Goal: Transaction & Acquisition: Purchase product/service

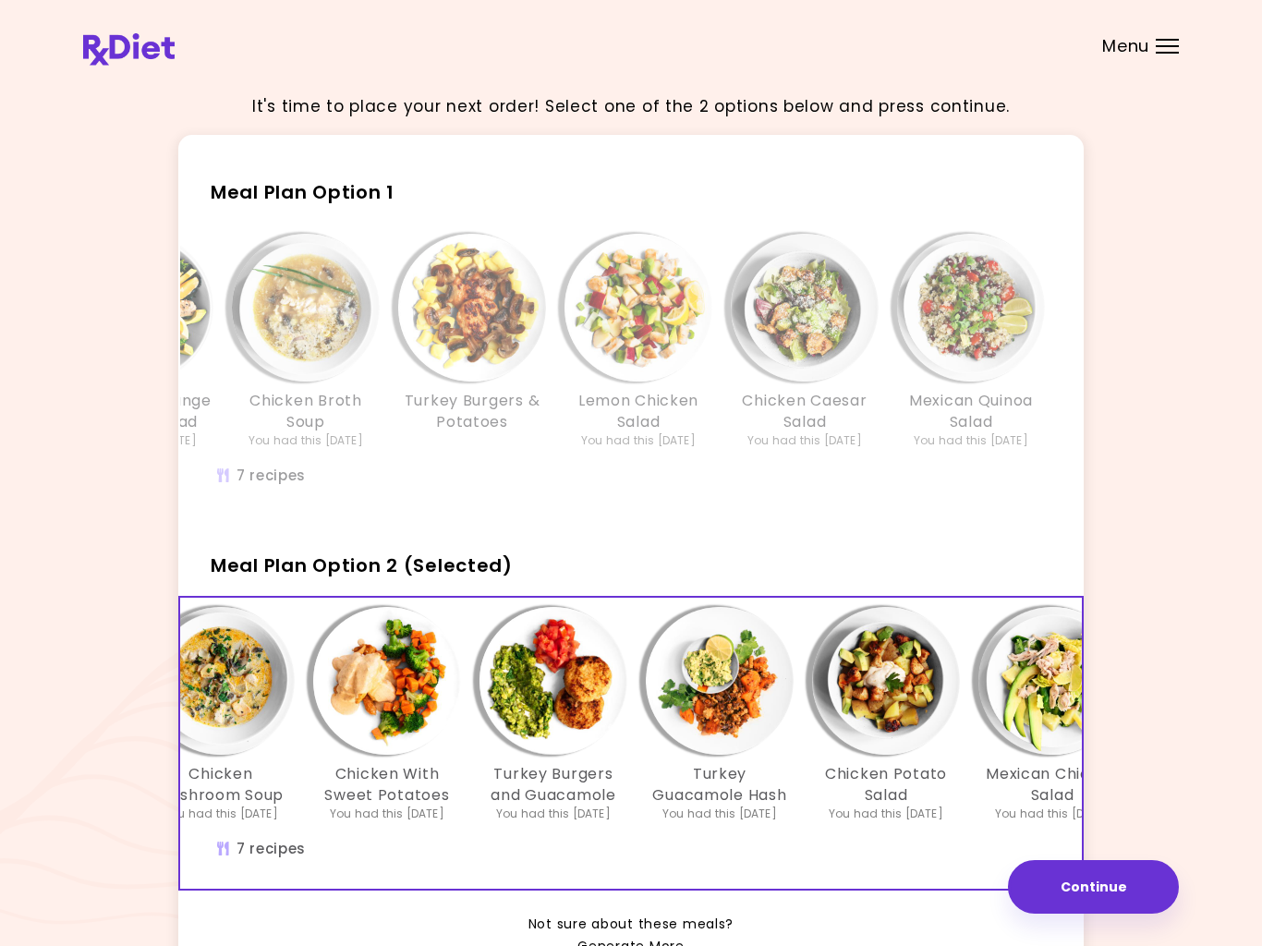
scroll to position [0, 68]
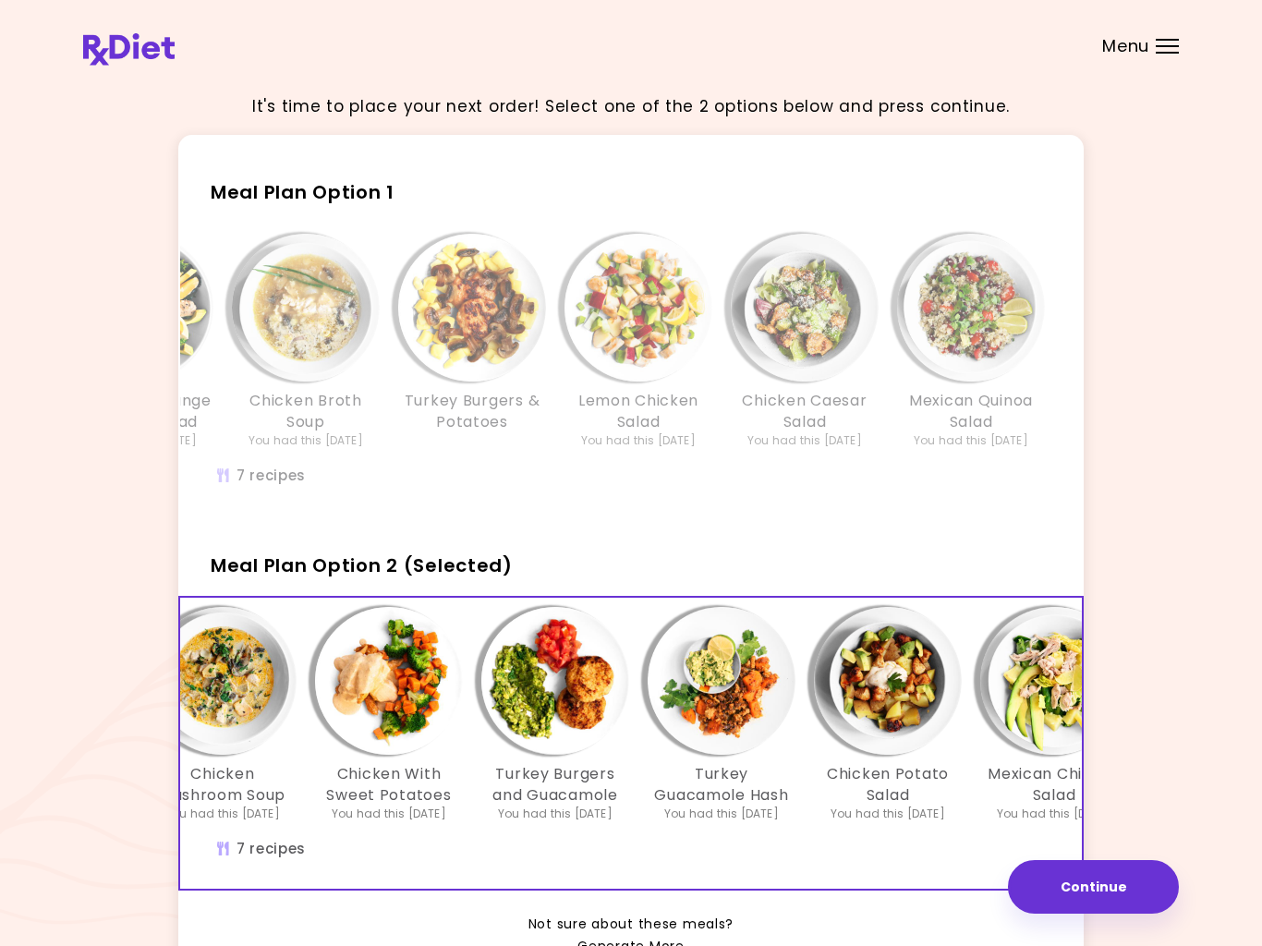
click at [938, 476] on div "Meatballs With Mashed Potatoes Chicken & Orange Avocado Salad You had this [DAT…" at bounding box center [472, 370] width 1220 height 291
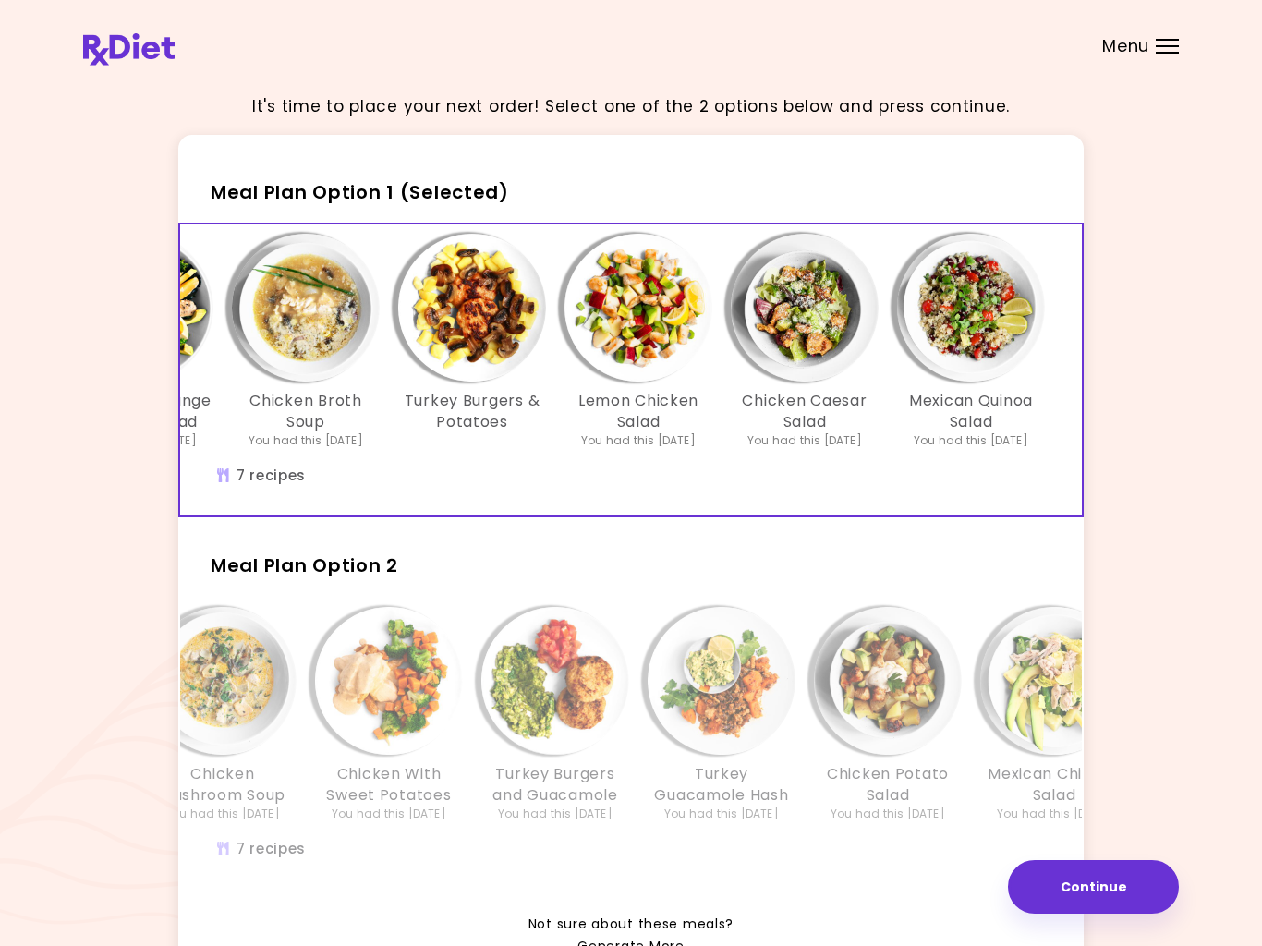
click at [916, 426] on h3 "Mexican Quinoa Salad" at bounding box center [971, 412] width 148 height 42
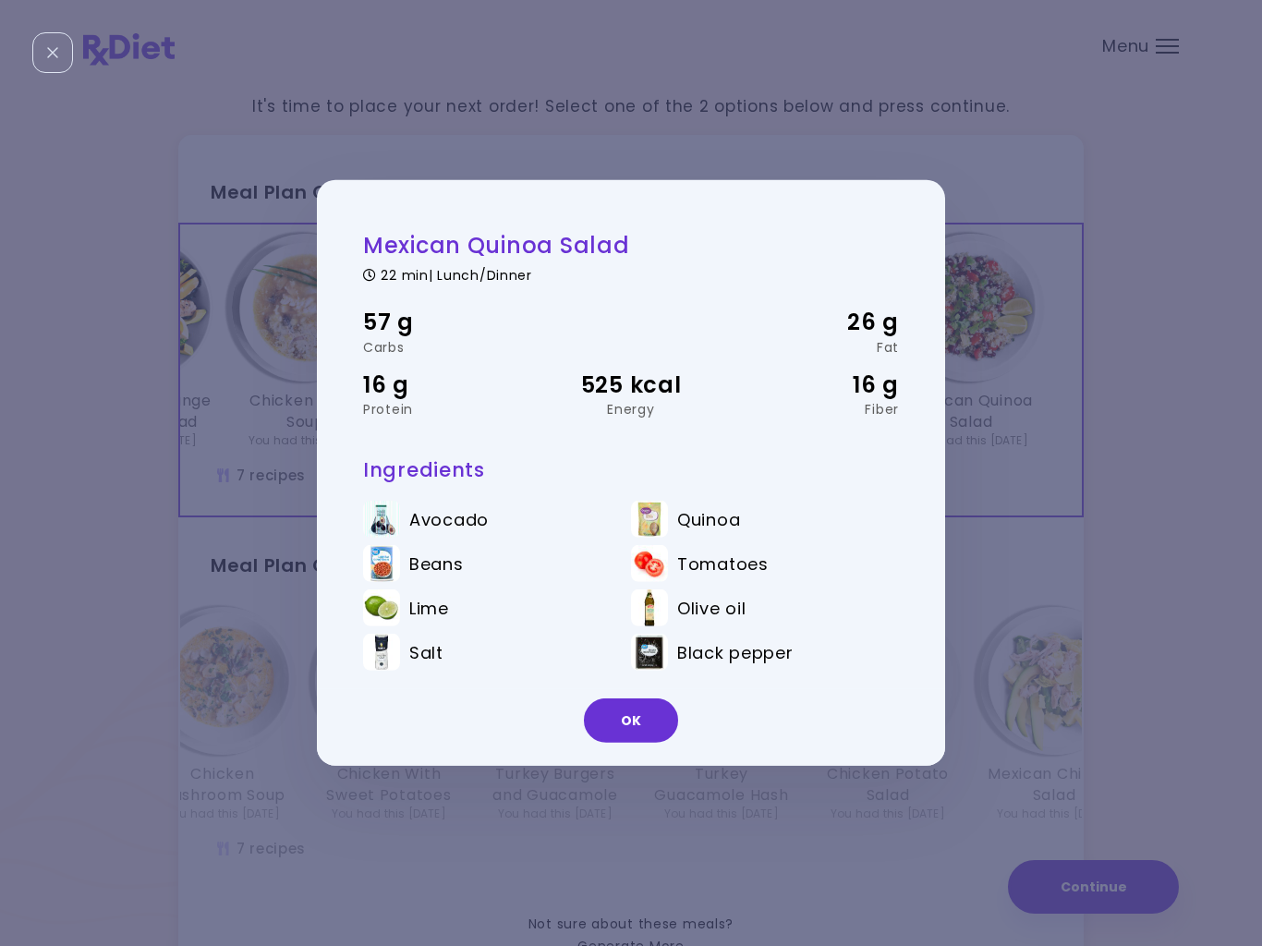
click at [652, 719] on button "OK" at bounding box center [631, 721] width 94 height 44
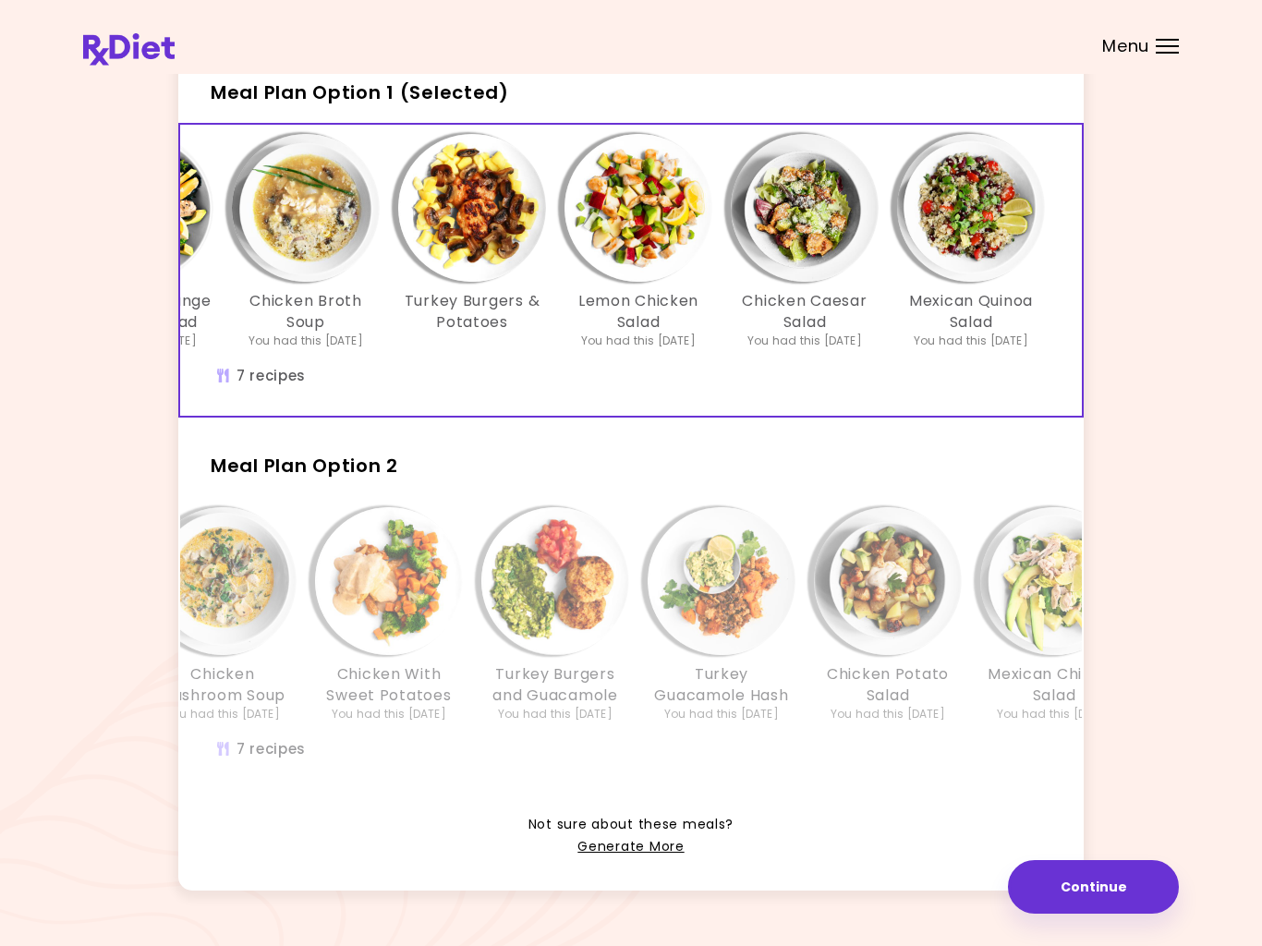
scroll to position [106, 0]
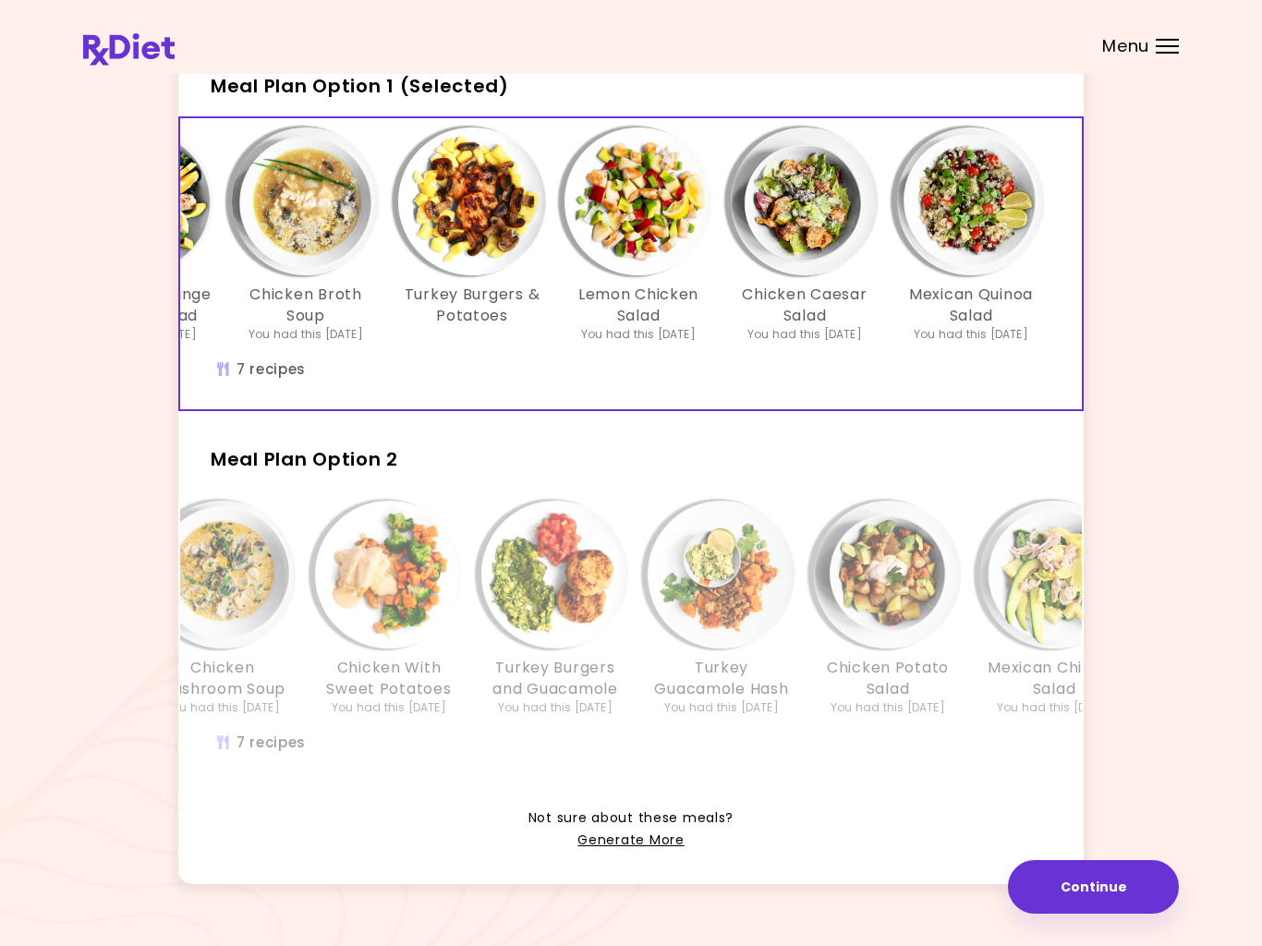
click at [969, 507] on div "Chicken Potato Salad You had this [DATE]" at bounding box center [888, 608] width 166 height 215
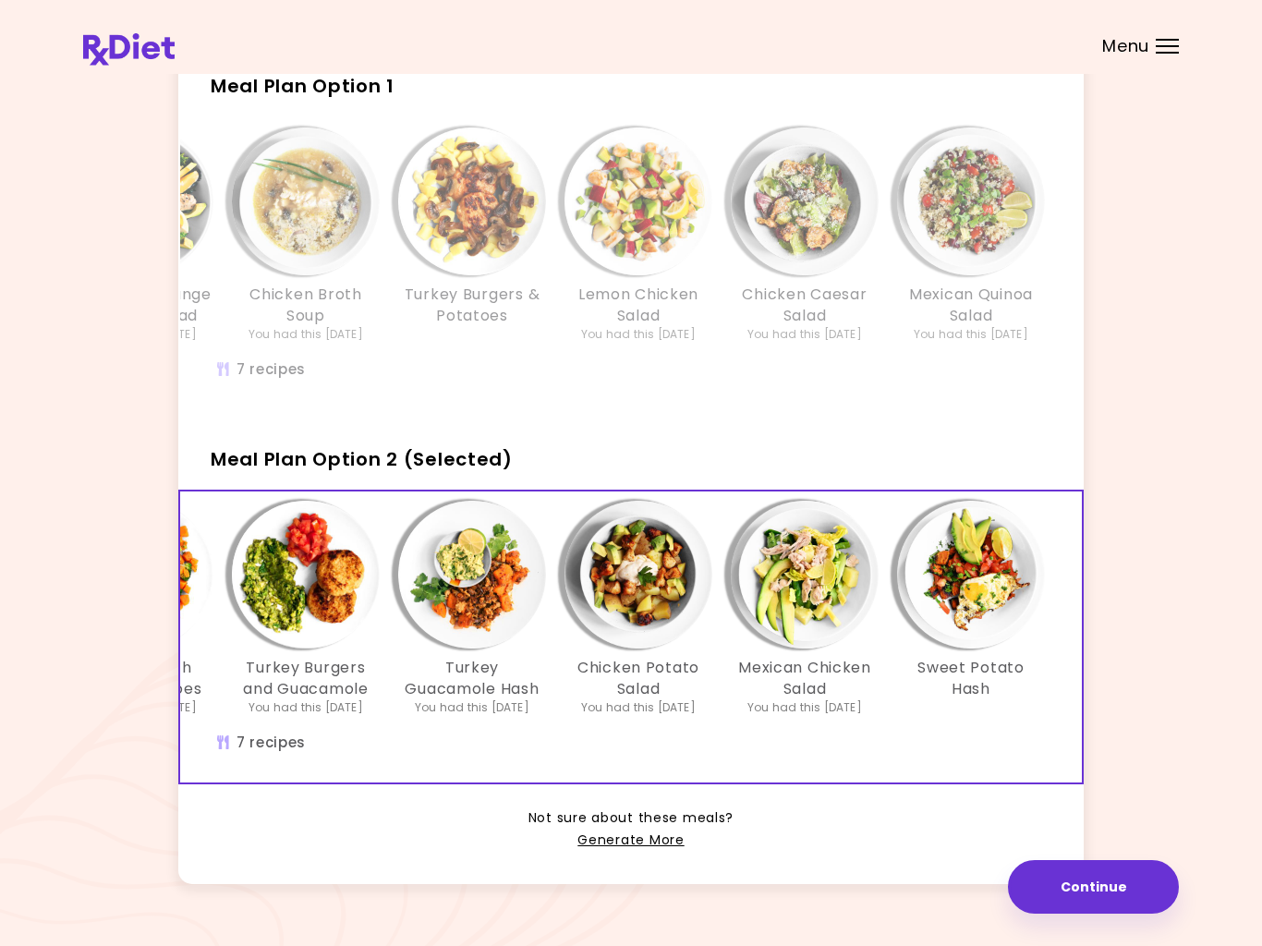
scroll to position [0, 318]
click at [1027, 738] on div "Chicken Mushroom Soup You had this [DATE] Chicken With Sweet Potatoes You had t…" at bounding box center [472, 637] width 1220 height 291
click at [652, 243] on img "Info - Lemon Chicken Salad - Meal Plan Option 1" at bounding box center [639, 202] width 148 height 148
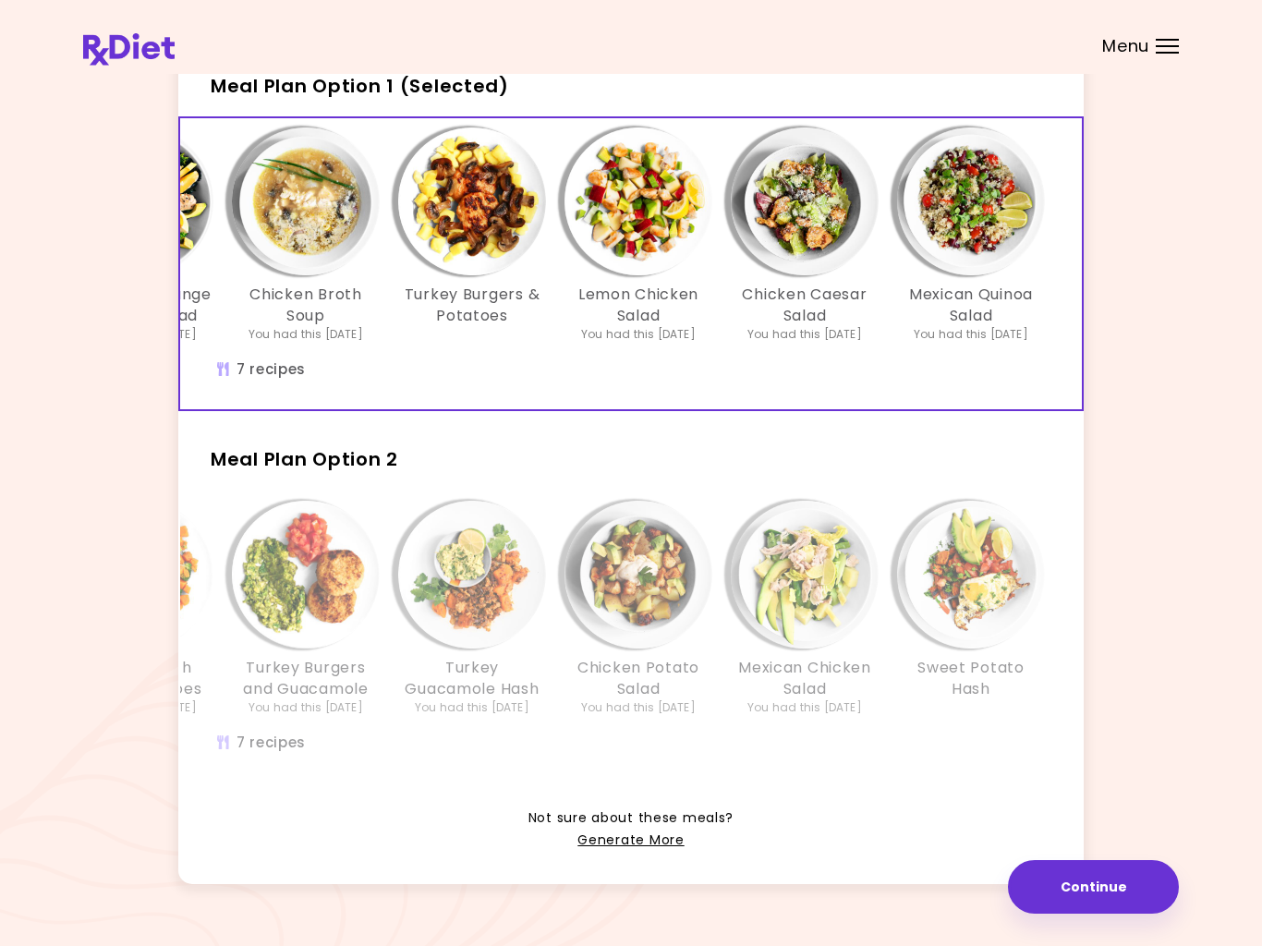
click at [658, 227] on img "Info - Lemon Chicken Salad - Meal Plan Option 1 (Selected)" at bounding box center [639, 202] width 148 height 148
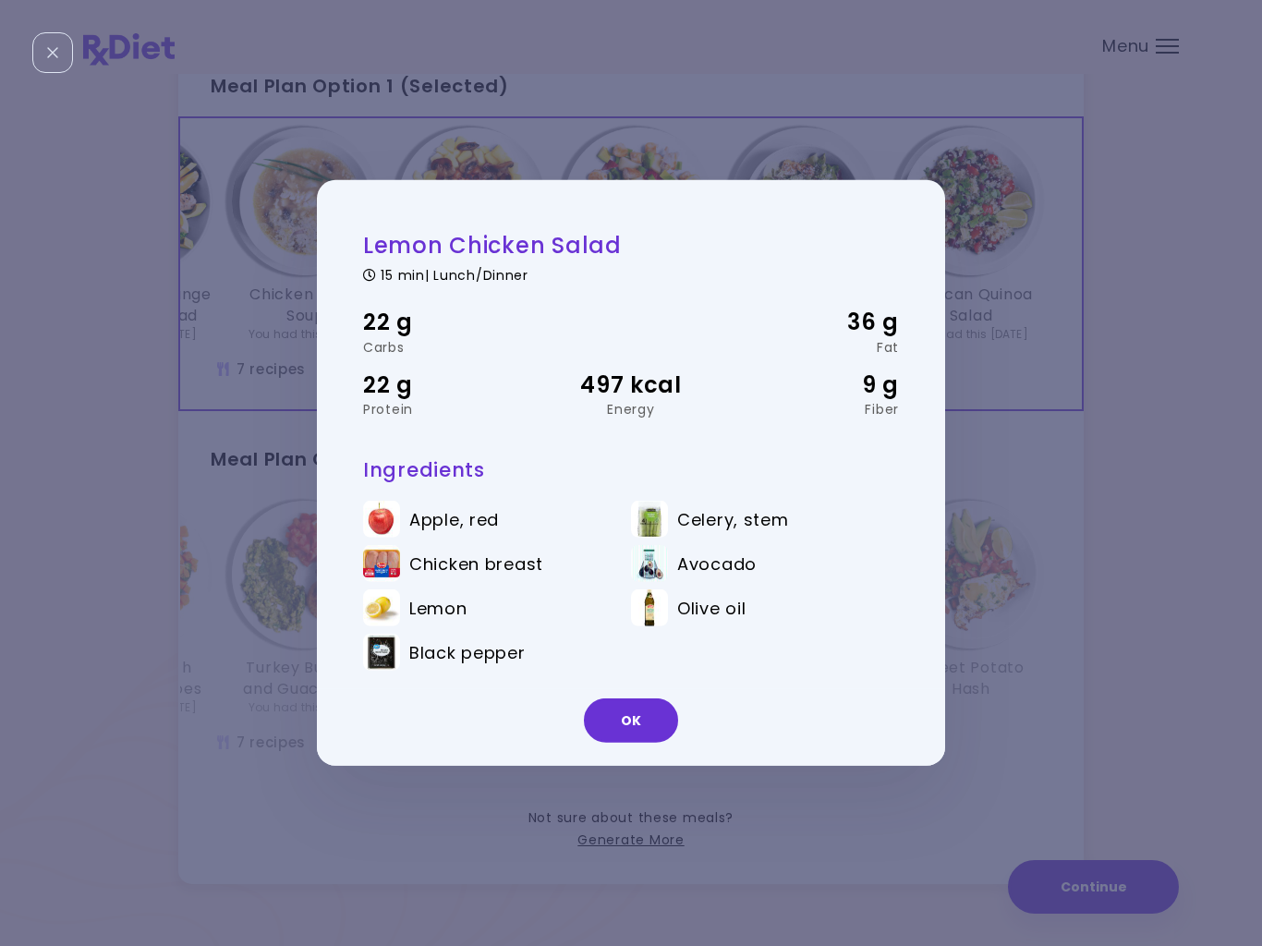
click at [646, 723] on button "OK" at bounding box center [631, 721] width 94 height 44
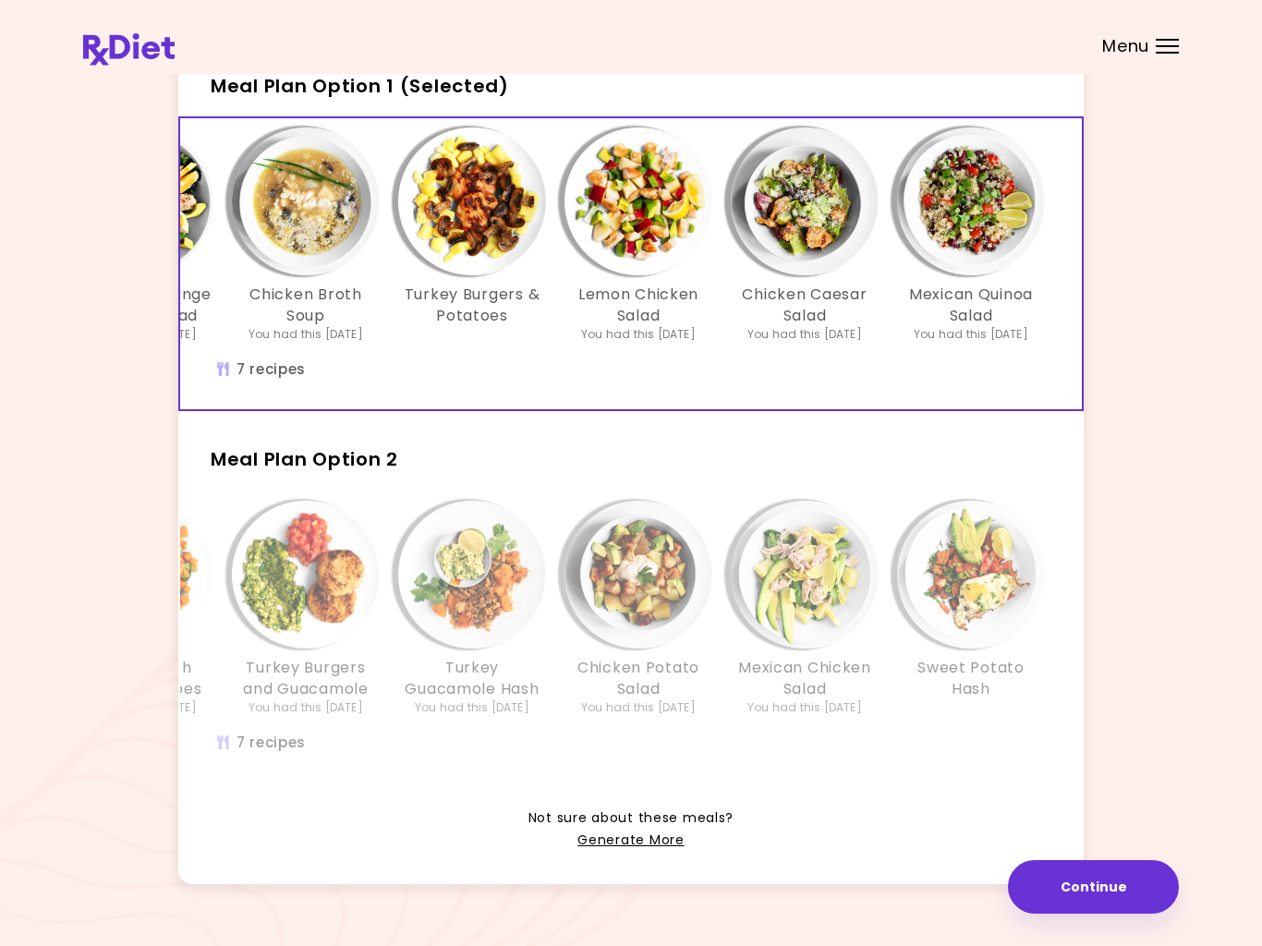
click at [935, 778] on div "Chicken Mushroom Soup You had this [DATE] Chicken With Sweet Potatoes You had t…" at bounding box center [472, 637] width 1220 height 291
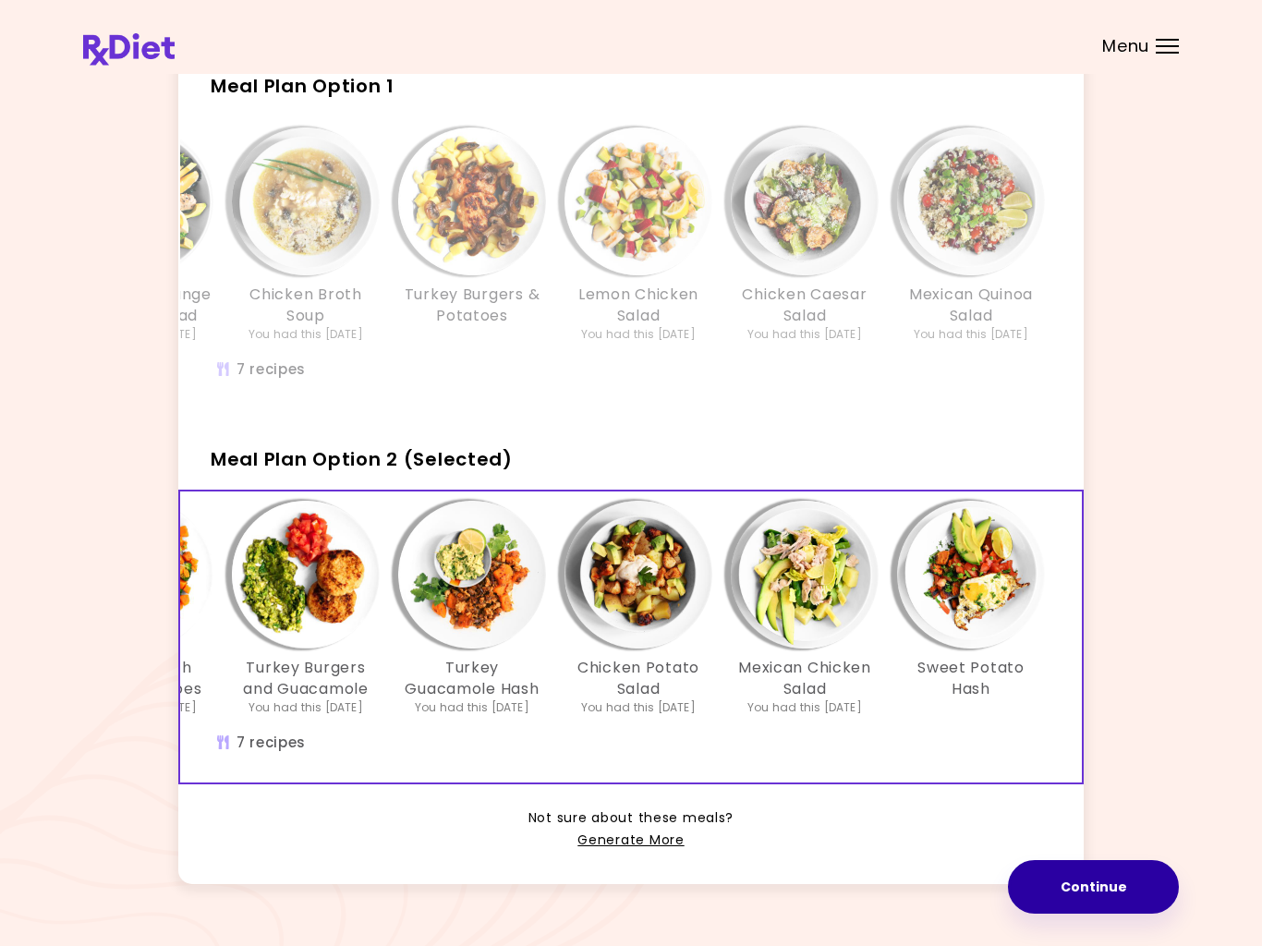
click at [1110, 884] on button "Continue" at bounding box center [1093, 887] width 171 height 54
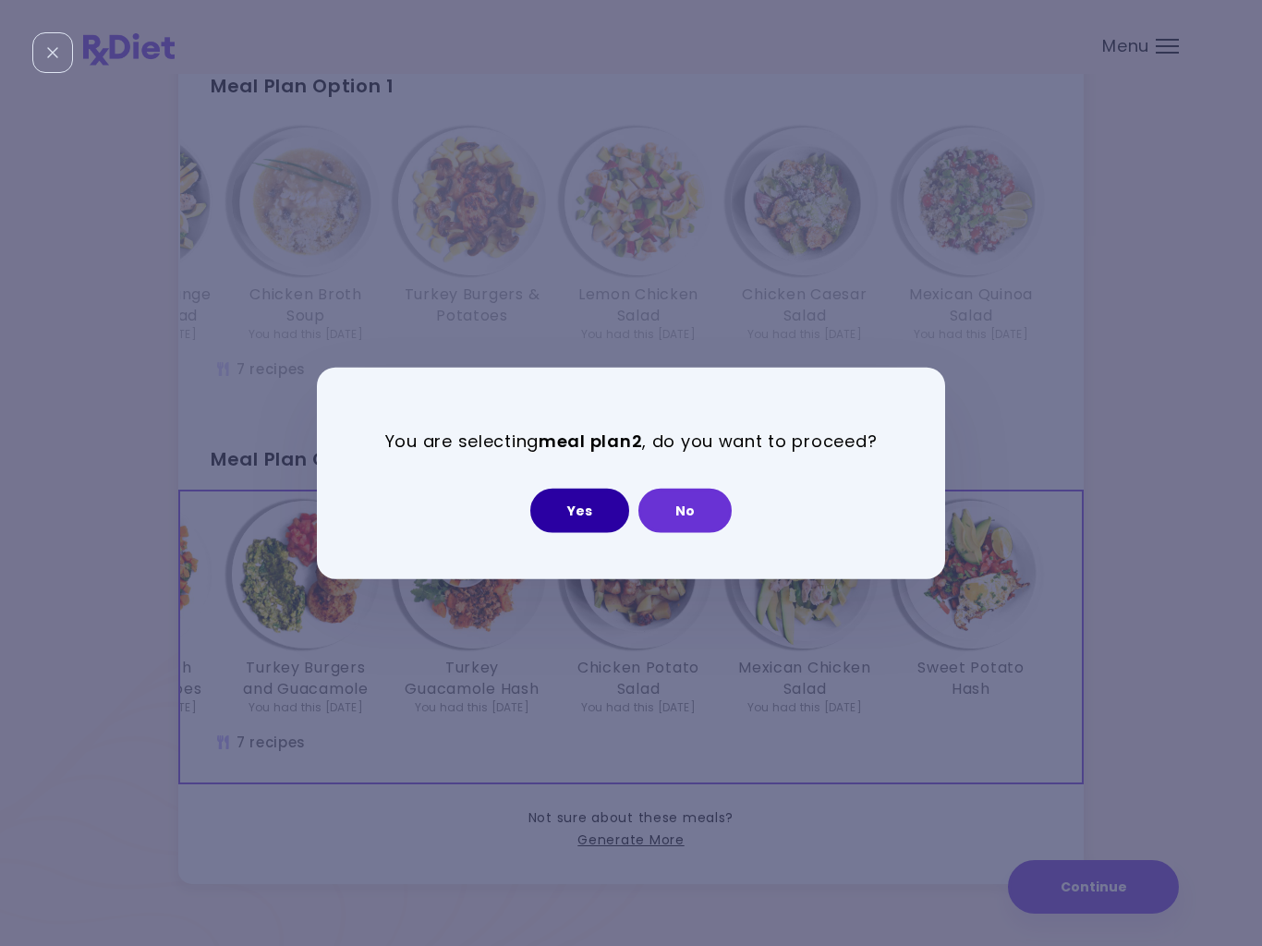
click at [600, 506] on button "Yes" at bounding box center [579, 510] width 99 height 44
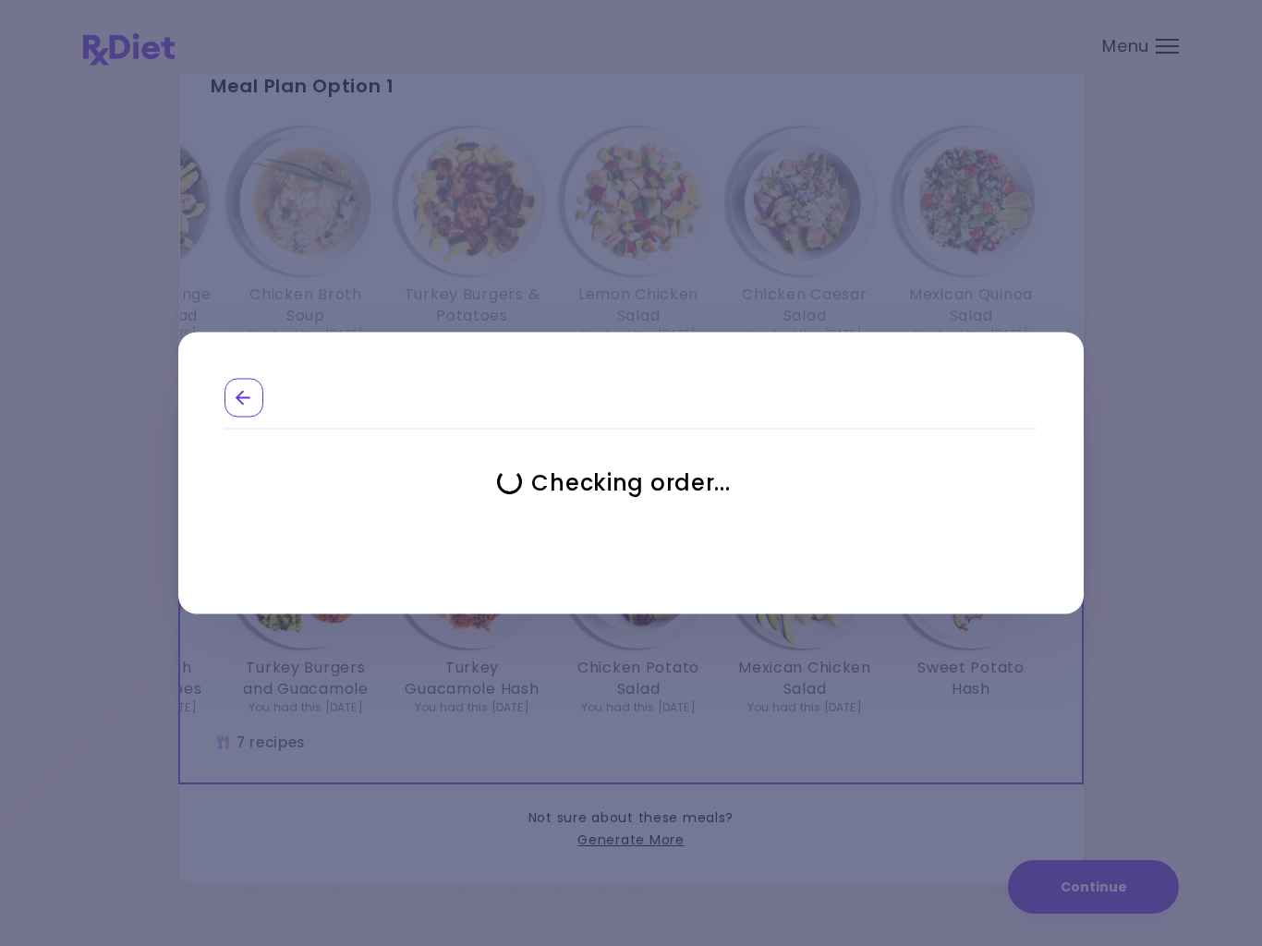
select select "**********"
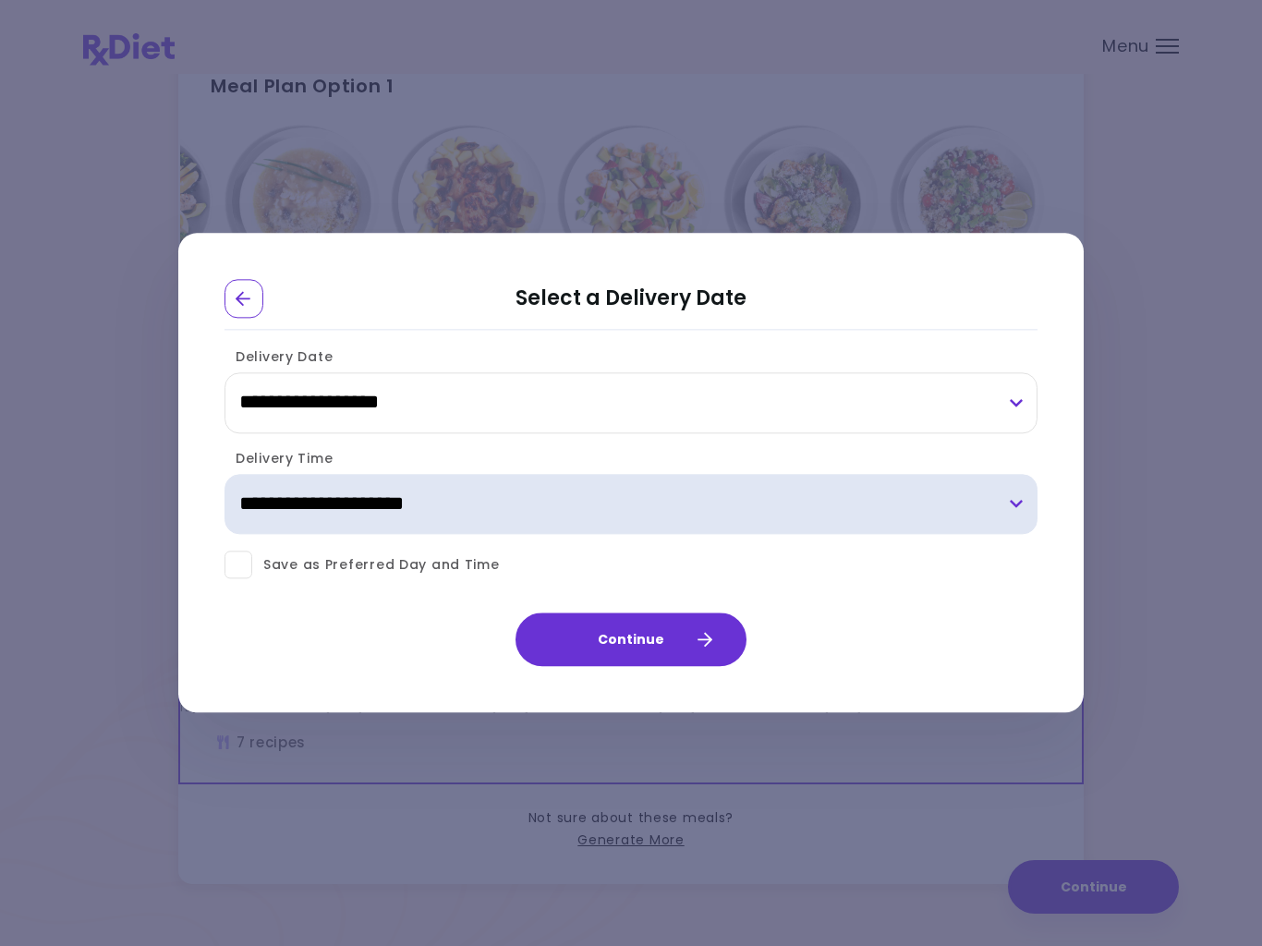
click at [1018, 499] on select "**********" at bounding box center [631, 504] width 813 height 61
select select "*"
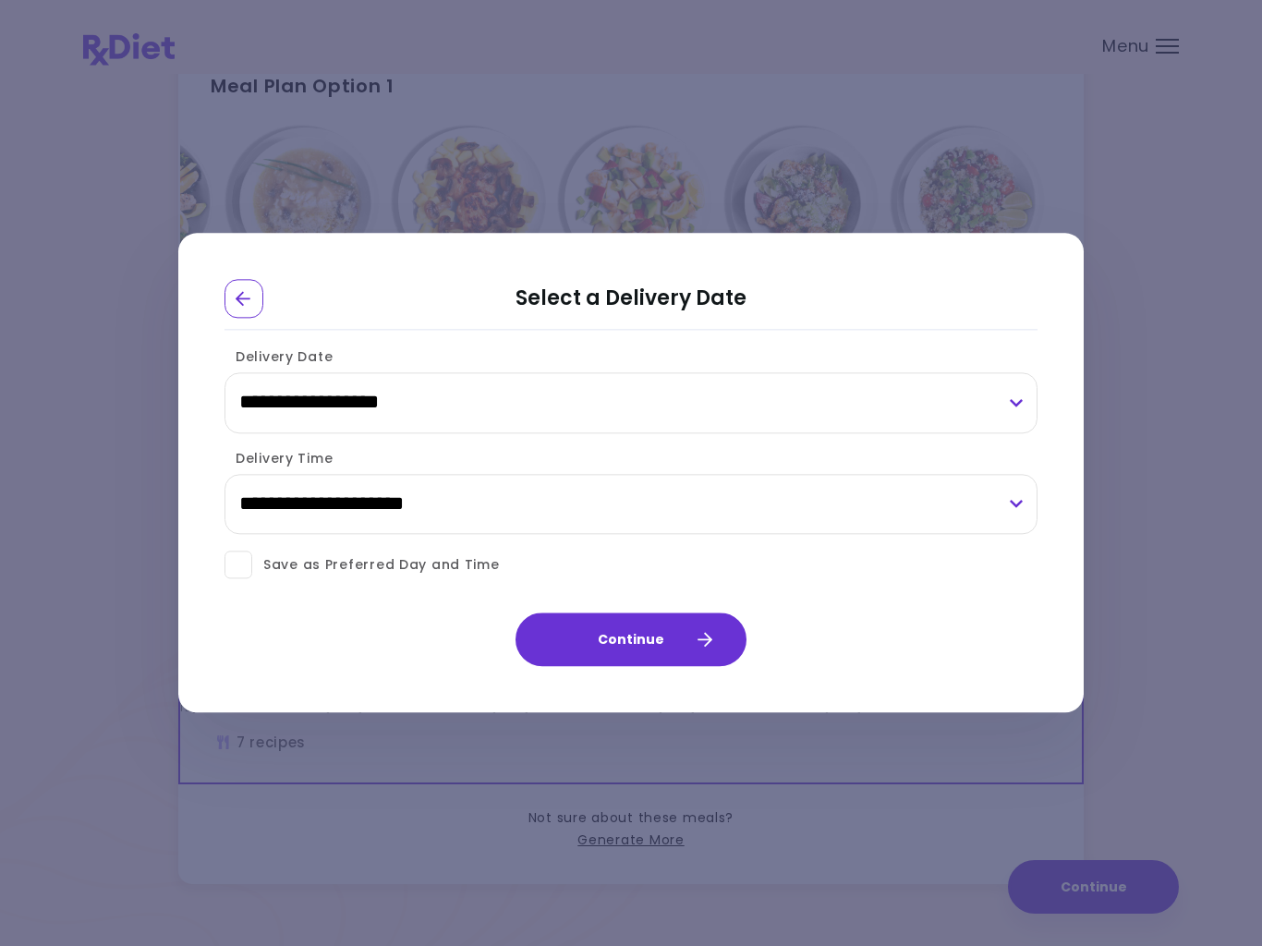
click at [681, 632] on button "Continue" at bounding box center [631, 641] width 231 height 54
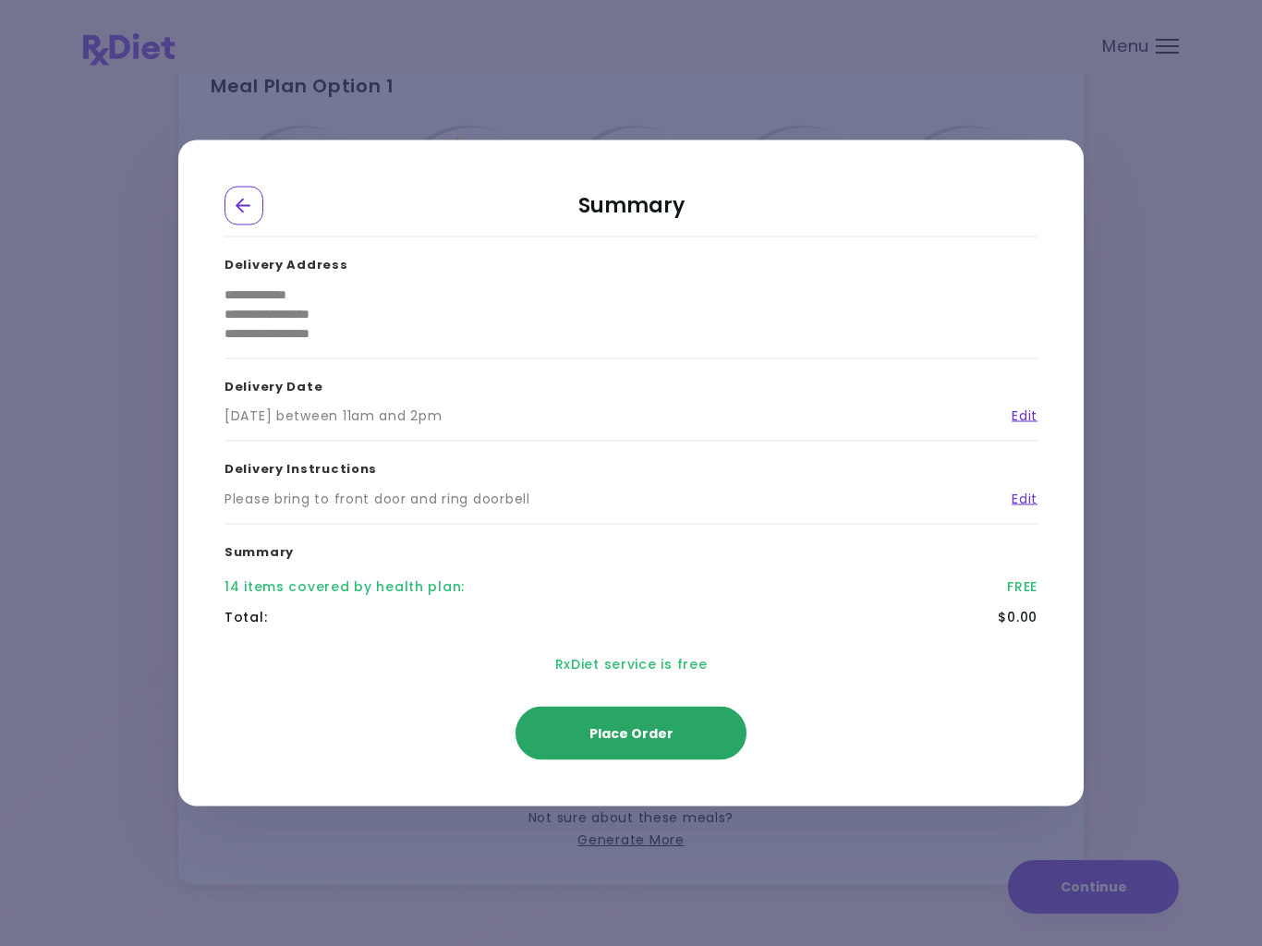
click at [689, 727] on button "Place Order" at bounding box center [631, 734] width 231 height 54
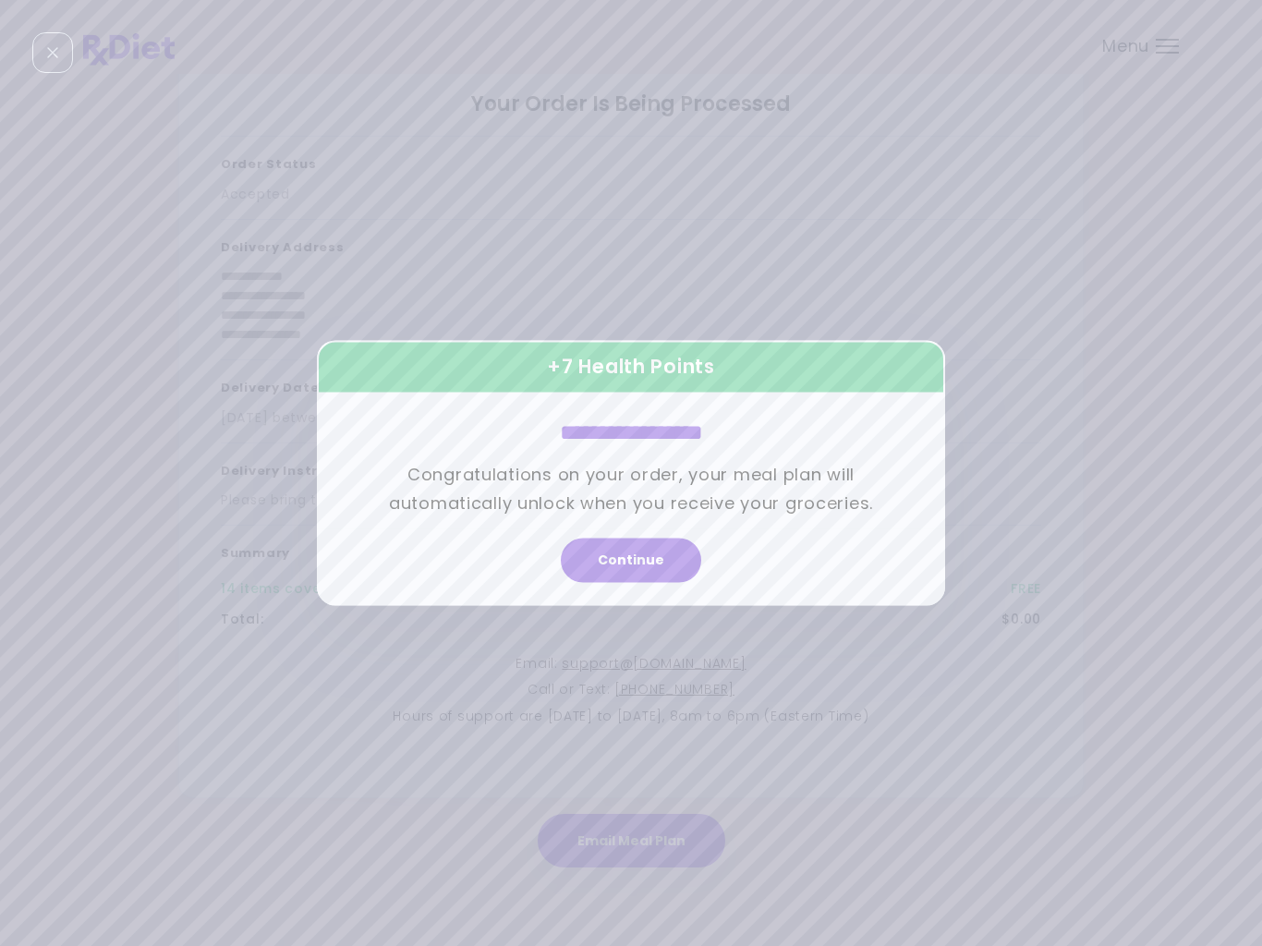
scroll to position [34, 0]
click at [655, 570] on button "Continue" at bounding box center [631, 561] width 140 height 44
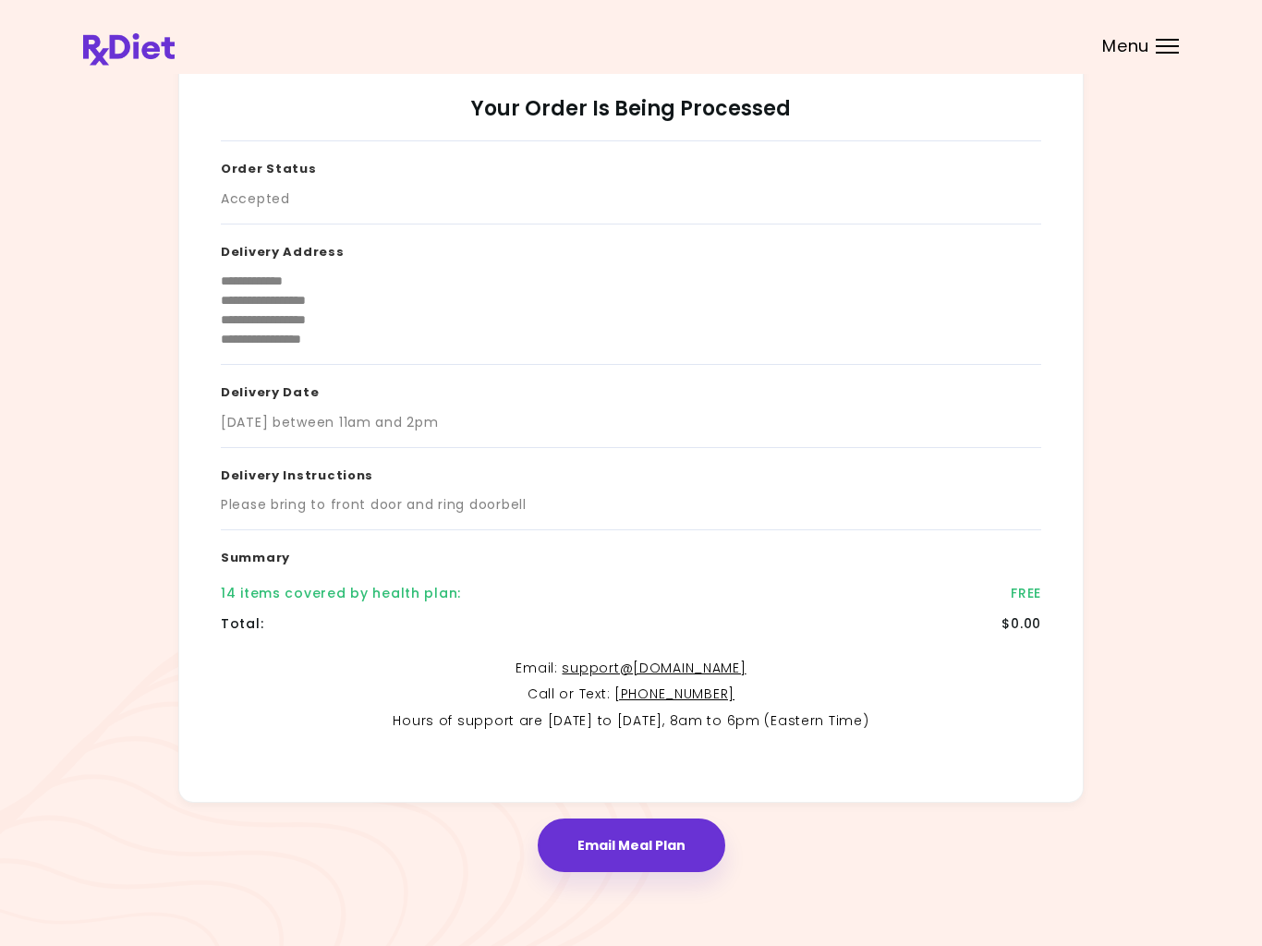
click at [756, 889] on div "**********" at bounding box center [631, 458] width 1262 height 985
